Goal: Book appointment/travel/reservation

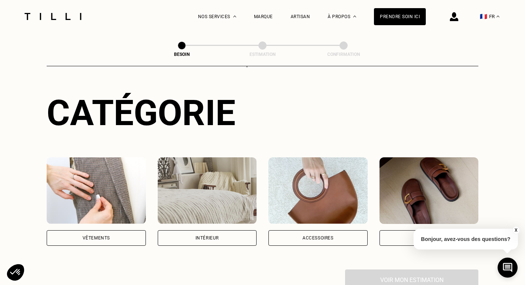
scroll to position [74, 0]
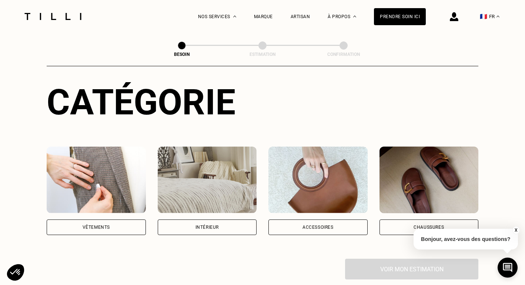
click at [104, 221] on div "Vêtements" at bounding box center [96, 227] width 99 height 16
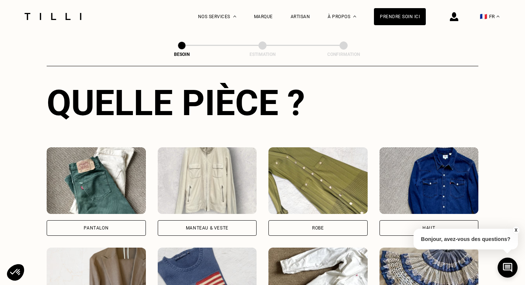
scroll to position [297, 0]
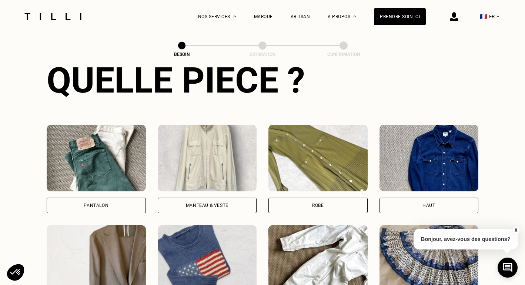
click at [108, 200] on div "Pantalon" at bounding box center [96, 206] width 99 height 16
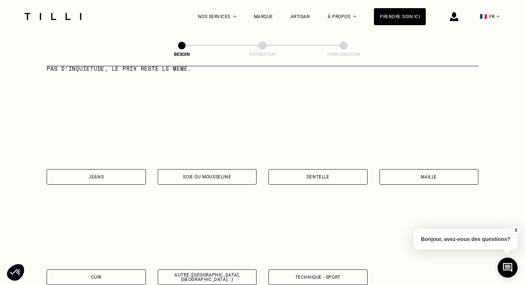
scroll to position [785, 0]
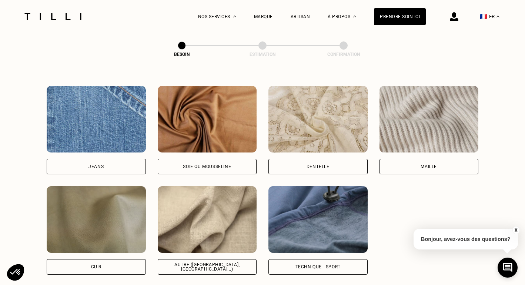
click at [218, 262] on div "Autre ([GEOGRAPHIC_DATA], [GEOGRAPHIC_DATA]...)" at bounding box center [207, 266] width 87 height 9
select select "FR"
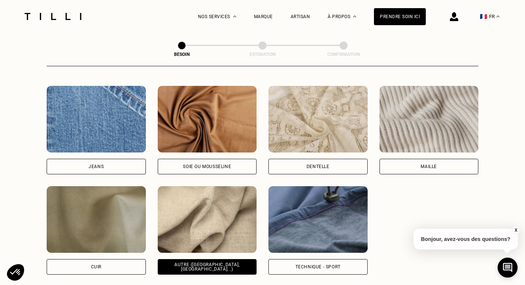
scroll to position [992, 0]
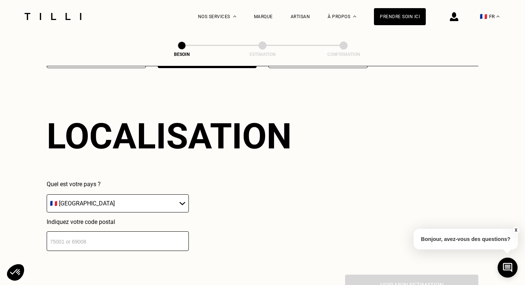
click at [167, 239] on input "number" at bounding box center [118, 241] width 142 height 20
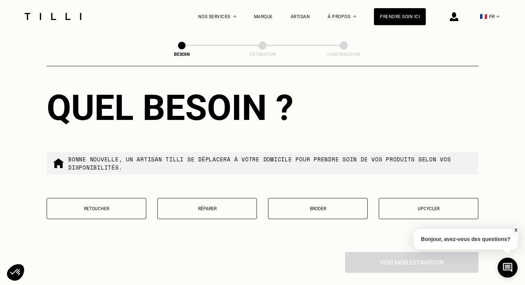
scroll to position [1232, 0]
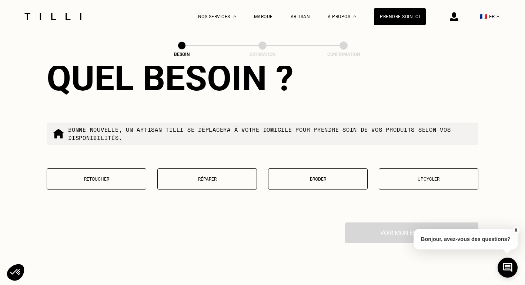
type input "75009"
click at [203, 176] on p "Réparer" at bounding box center [206, 178] width 91 height 5
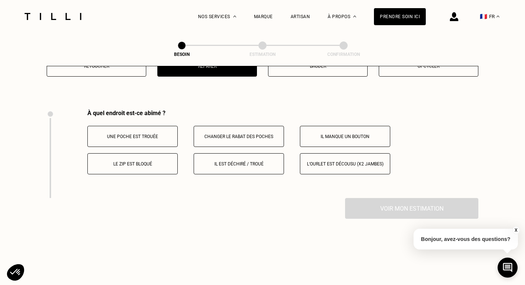
scroll to position [1366, 0]
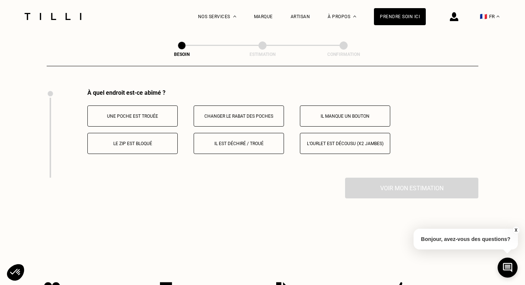
click at [163, 141] on p "Le zip est bloqué" at bounding box center [132, 143] width 82 height 5
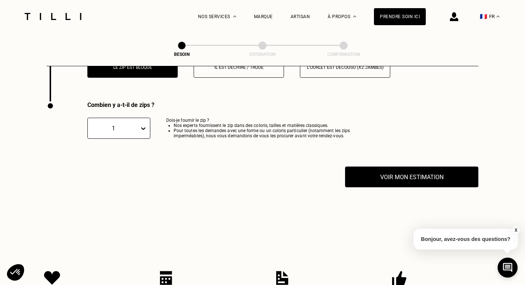
scroll to position [1454, 0]
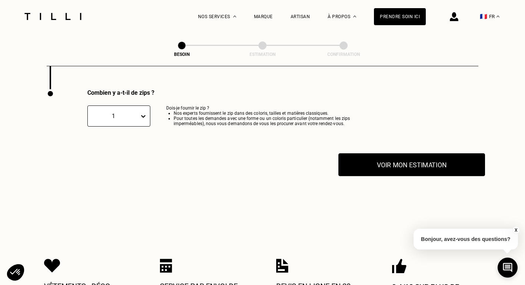
click at [382, 159] on button "Voir mon estimation" at bounding box center [411, 164] width 147 height 23
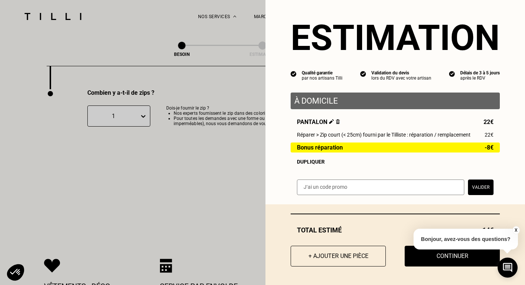
scroll to position [6, 0]
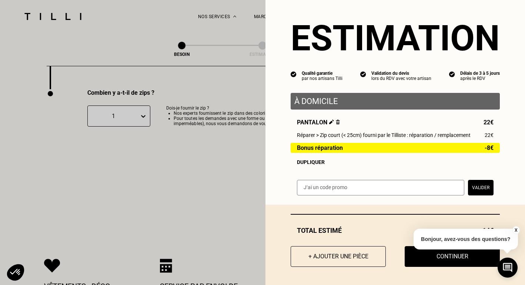
click at [517, 228] on button "X" at bounding box center [515, 230] width 7 height 8
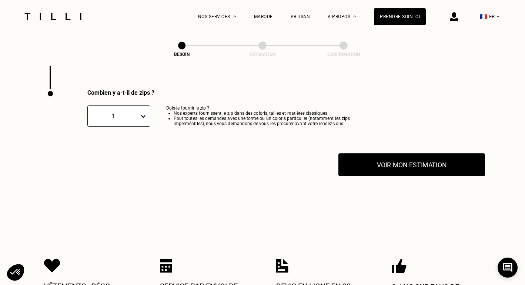
click at [399, 160] on button "Voir mon estimation" at bounding box center [411, 164] width 147 height 23
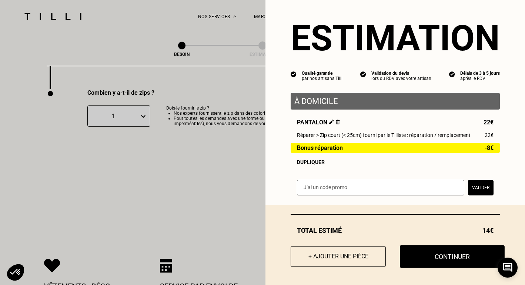
click at [416, 251] on button "Continuer" at bounding box center [452, 256] width 105 height 23
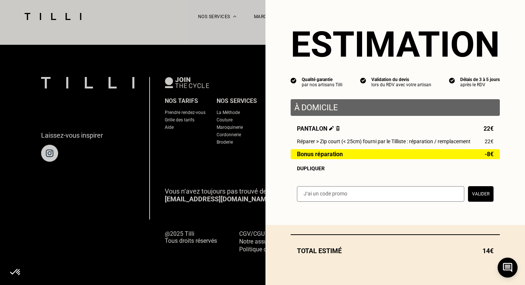
select select "FR"
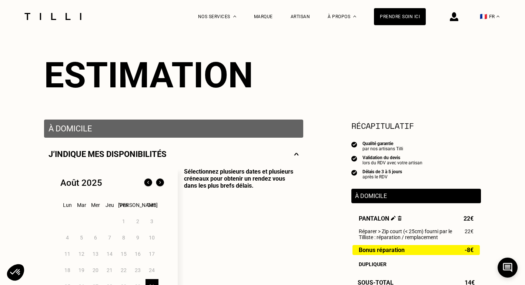
scroll to position [63, 0]
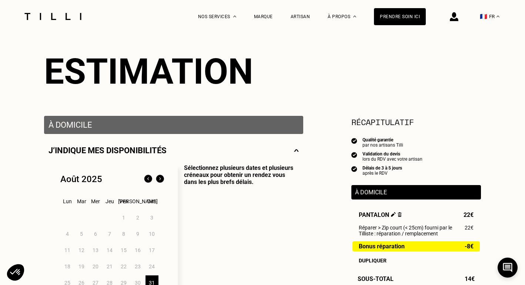
click at [383, 187] on div "À domicile" at bounding box center [415, 192] width 129 height 14
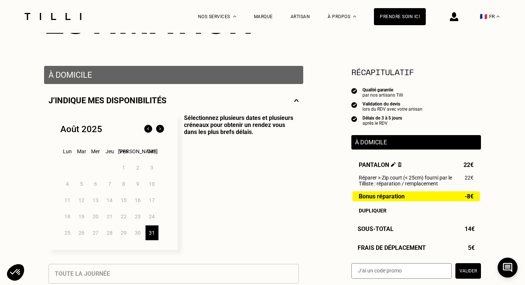
scroll to position [116, 0]
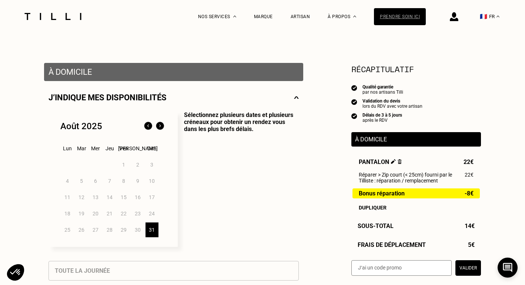
click at [410, 22] on div "Prendre soin ici" at bounding box center [400, 16] width 52 height 17
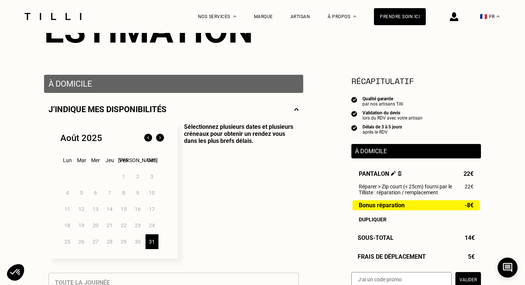
scroll to position [153, 0]
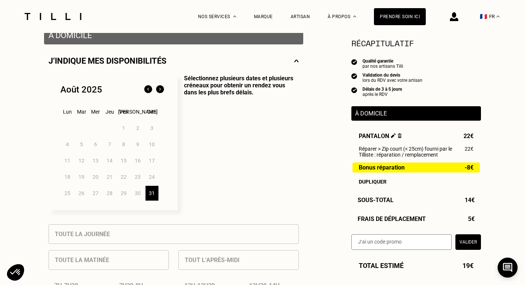
click at [288, 143] on p "Sélectionnez plusieurs dates et plusieurs créneaux pour obtenir un rendez vous …" at bounding box center [238, 142] width 121 height 135
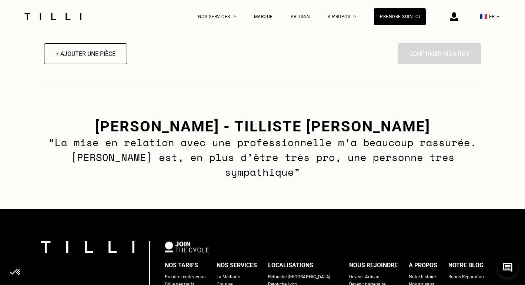
scroll to position [1039, 0]
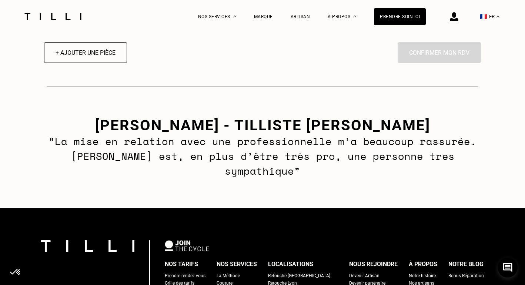
click at [231, 272] on div "La Méthode" at bounding box center [227, 275] width 23 height 7
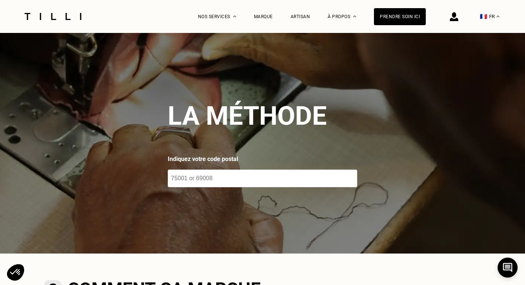
click at [201, 177] on input "number" at bounding box center [262, 178] width 189 height 18
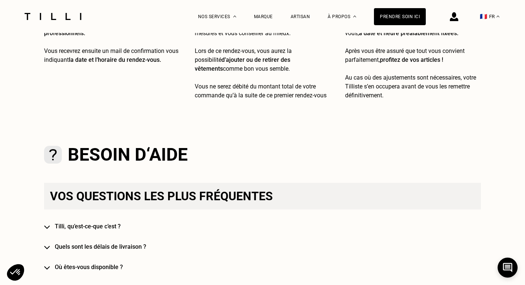
scroll to position [433, 0]
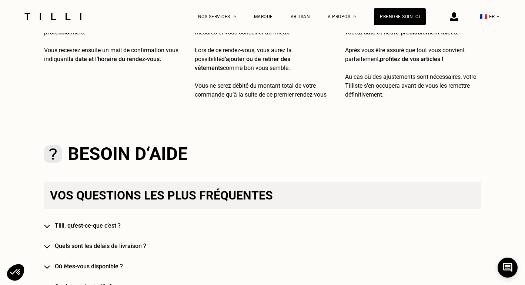
type input "75009"
click at [101, 246] on h4 "Quels sont les délais de livraison ?" at bounding box center [273, 245] width 437 height 7
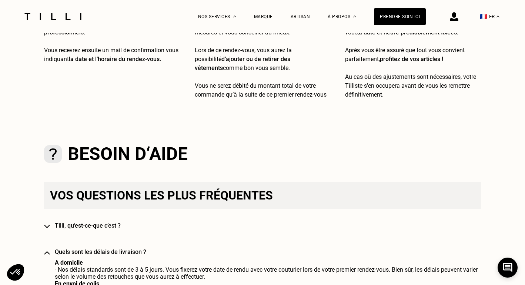
click at [101, 250] on h4 "Quels sont les délais de livraison ?" at bounding box center [273, 251] width 437 height 7
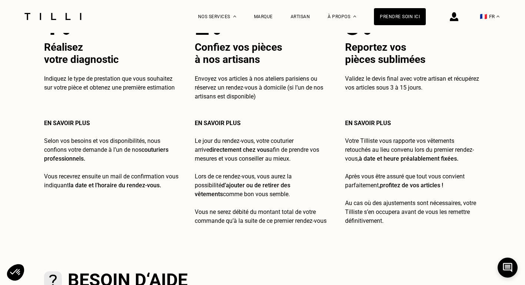
scroll to position [310, 0]
